Goal: Task Accomplishment & Management: Complete application form

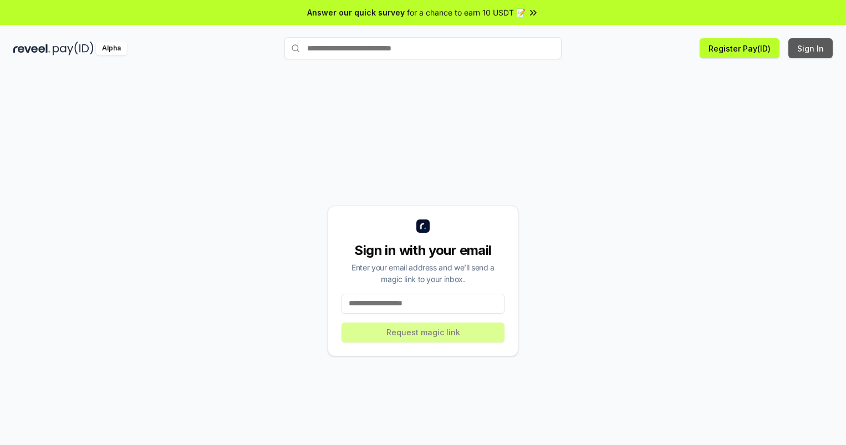
click at [811, 48] on button "Sign In" at bounding box center [811, 48] width 44 height 20
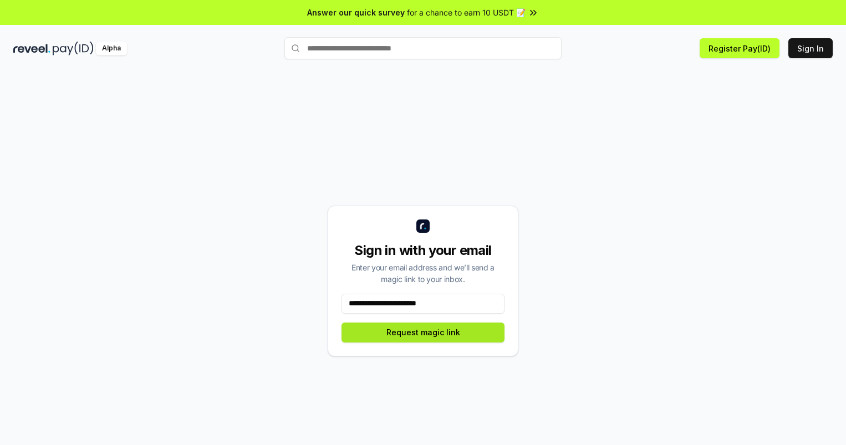
type input "**********"
click at [423, 332] on button "Request magic link" at bounding box center [423, 333] width 163 height 20
